Goal: Transaction & Acquisition: Purchase product/service

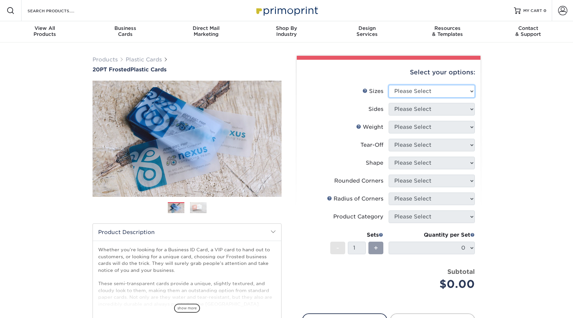
click at [416, 93] on select "Please Select 2" x 3.5" 2" x 8" 2.12" x 3.375" 2.5" x 2.5" 4.25" x 6"" at bounding box center [432, 91] width 86 height 13
select select "2.00x3.50"
click at [389, 85] on select "Please Select 2" x 3.5" 2" x 8" 2.12" x 3.375" 2.5" x 2.5" 4.25" x 6"" at bounding box center [432, 91] width 86 height 13
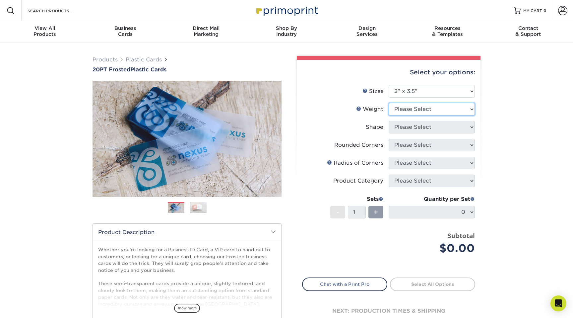
click at [417, 106] on select "Please Select 20PT Frosted Plastic 20PT Frosted Plastic" at bounding box center [432, 109] width 86 height 13
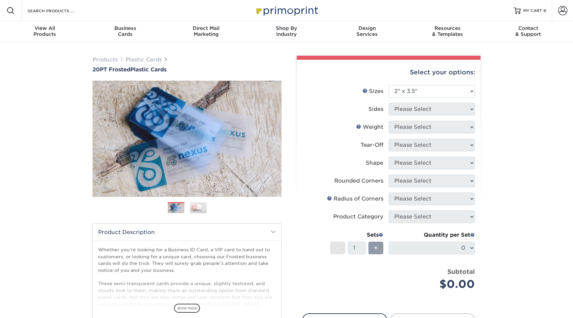
select select "2.00x3.50"
